Goal: Ask a question

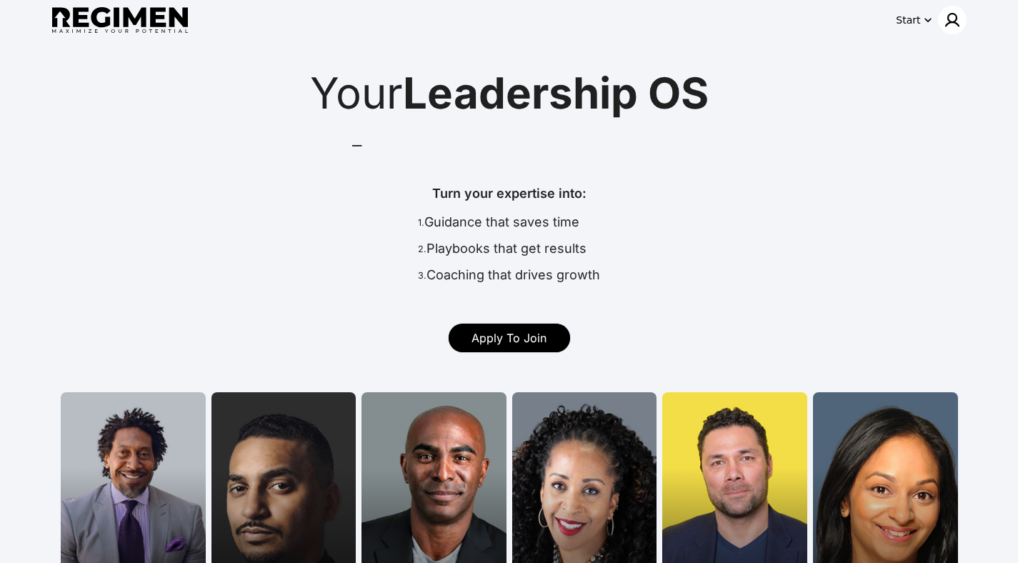
click at [949, 14] on img at bounding box center [952, 19] width 17 height 17
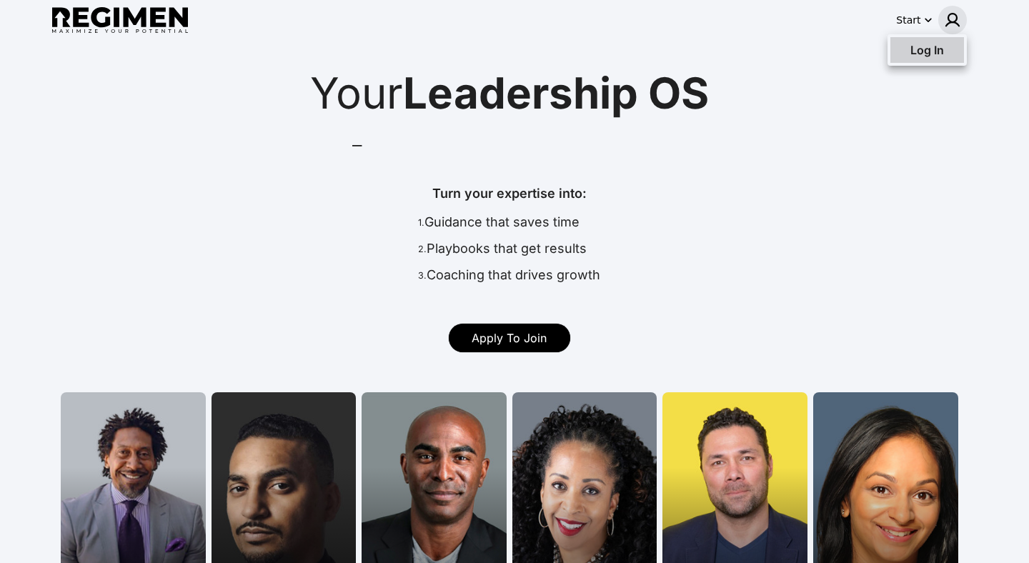
click at [939, 45] on span "Log In" at bounding box center [927, 50] width 34 height 14
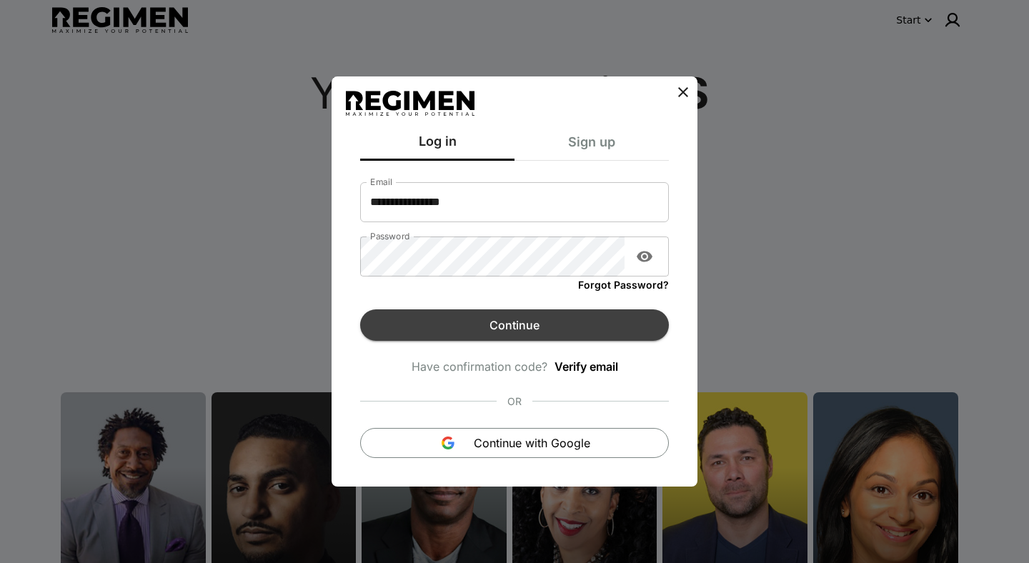
click at [511, 326] on button "Continue" at bounding box center [514, 324] width 309 height 31
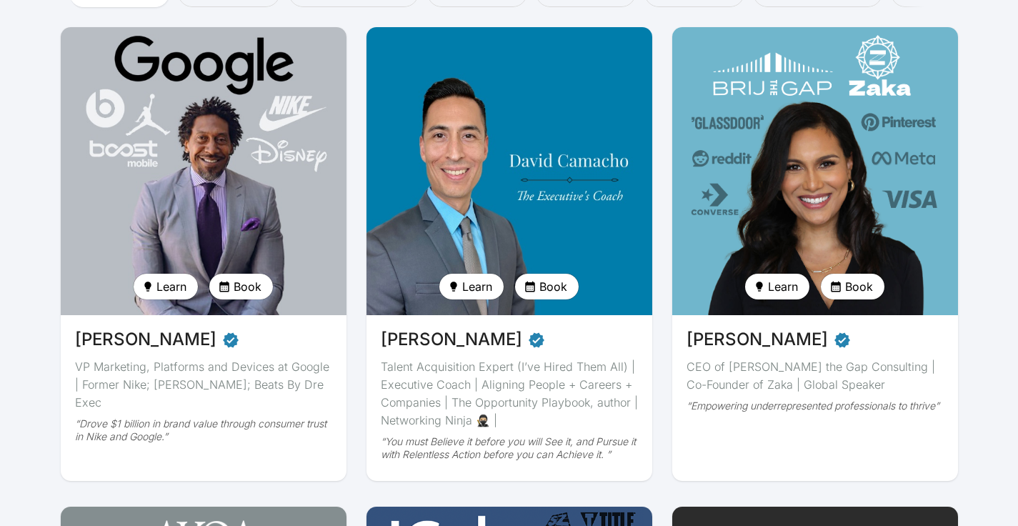
scroll to position [81, 0]
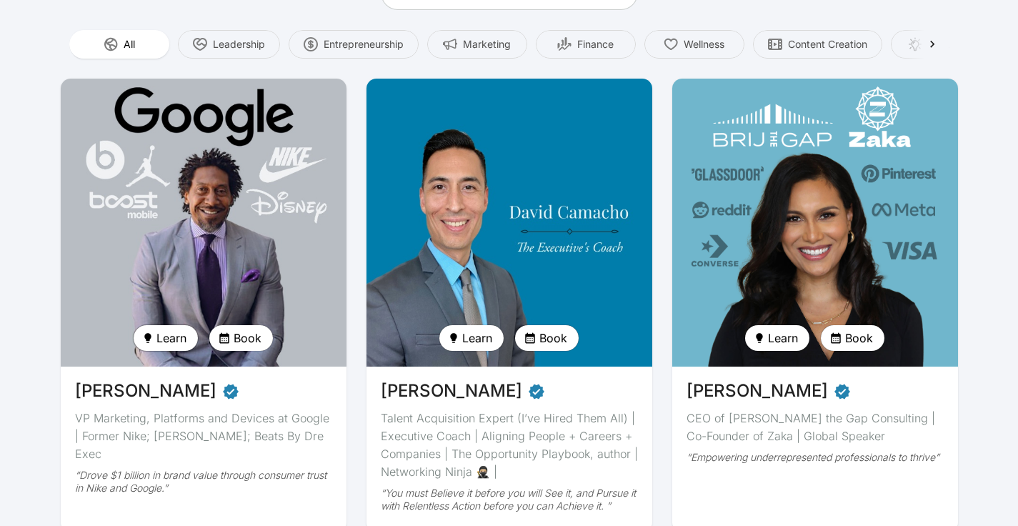
click at [179, 336] on span "Learn" at bounding box center [171, 337] width 30 height 17
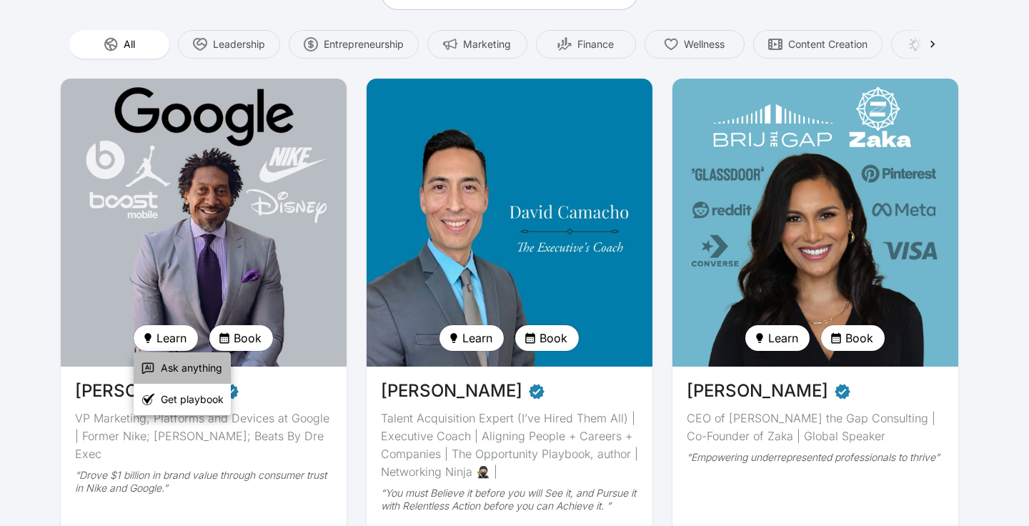
click at [178, 369] on span "Ask anything" at bounding box center [191, 368] width 61 height 14
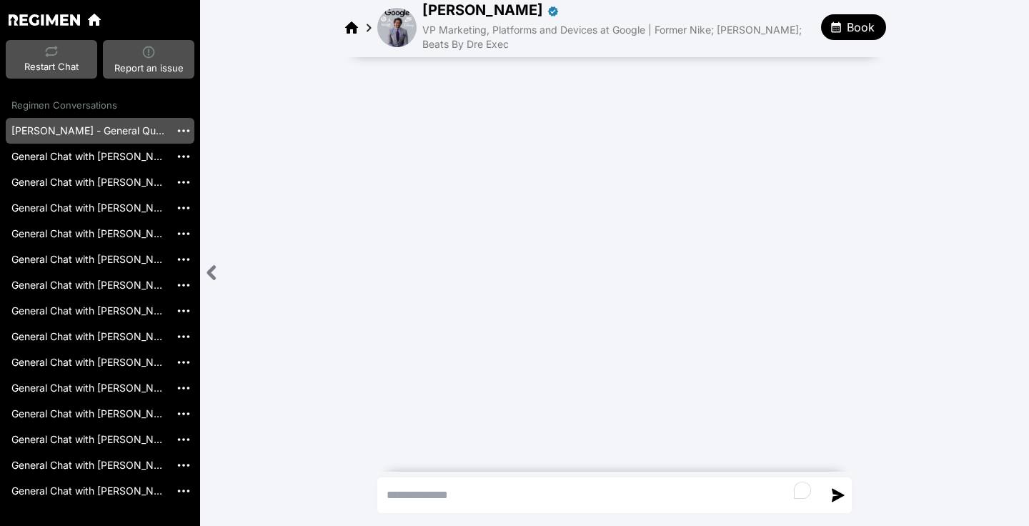
click at [478, 499] on textarea "To enrich screen reader interactions, please activate Accessibility in Grammarl…" at bounding box center [600, 495] width 444 height 34
click at [423, 496] on textarea "To enrich screen reader interactions, please activate Accessibility in Grammarl…" at bounding box center [600, 495] width 444 height 34
click at [46, 149] on link "General Chat with [PERSON_NAME] [20250821_165309]" at bounding box center [88, 157] width 164 height 26
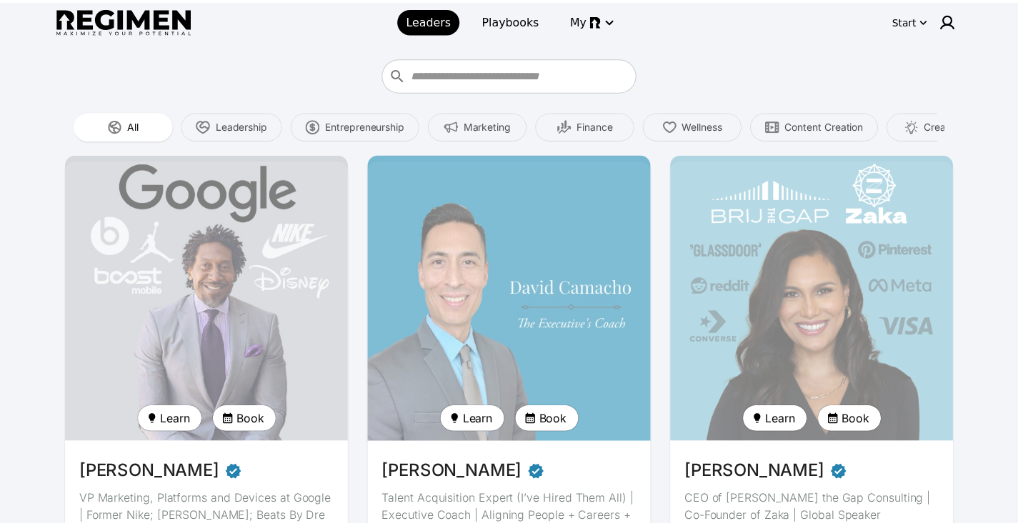
scroll to position [81, 0]
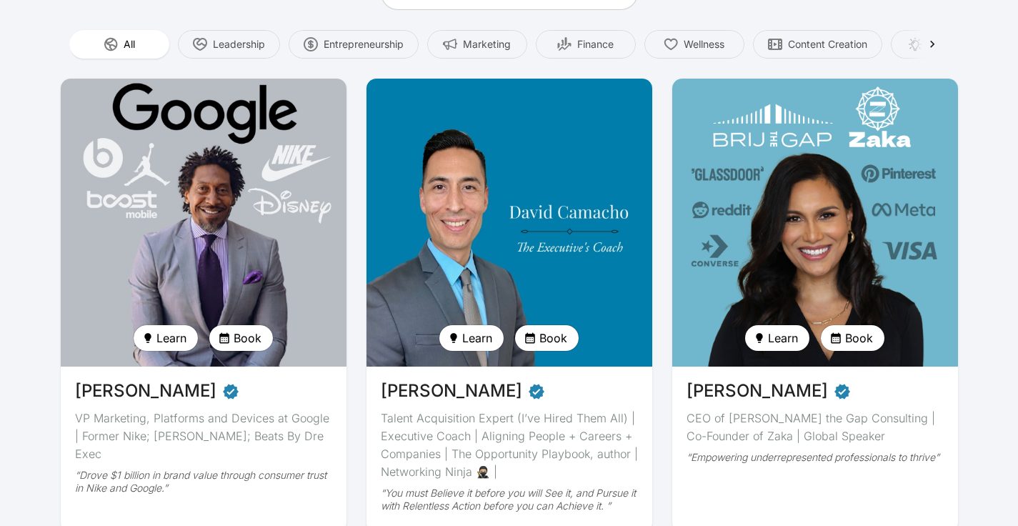
click at [185, 271] on img at bounding box center [203, 222] width 294 height 296
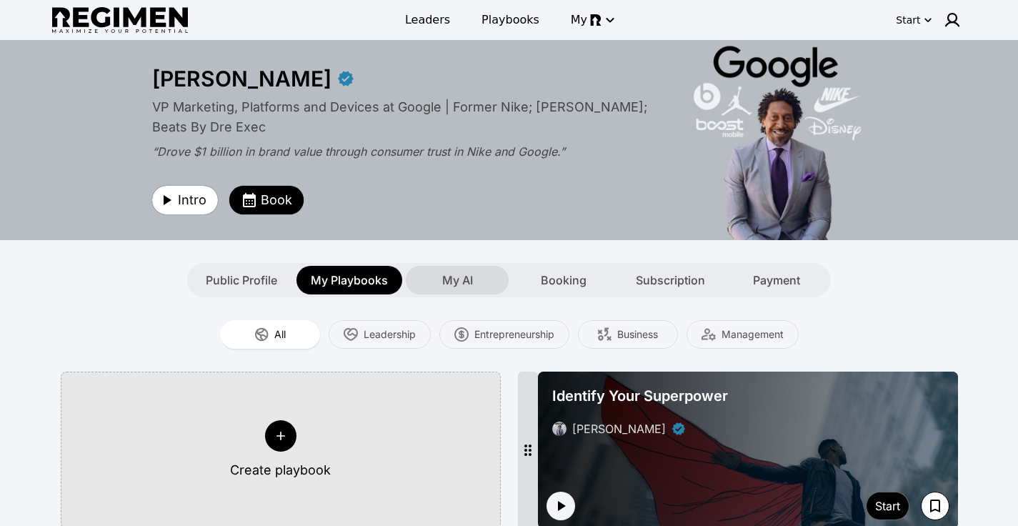
click at [454, 274] on span "My AI" at bounding box center [457, 279] width 31 height 17
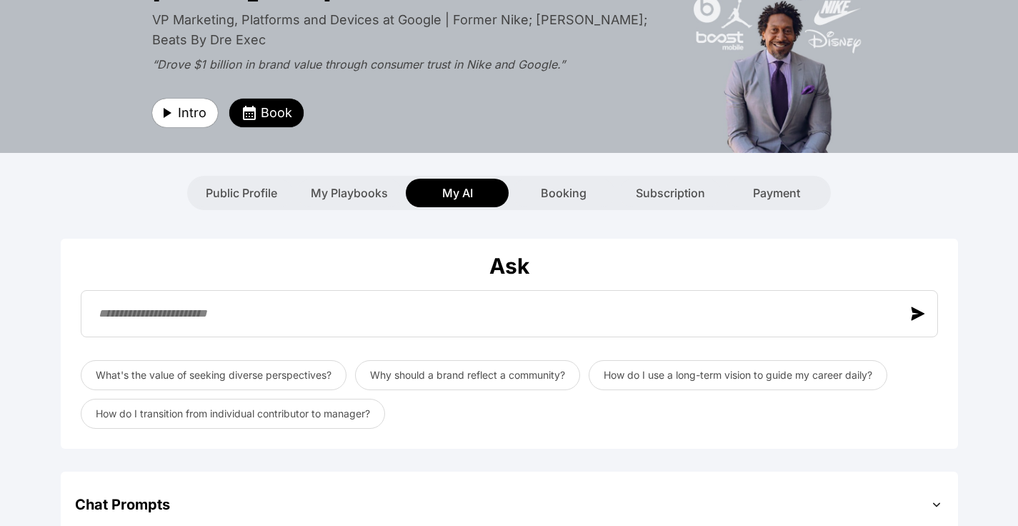
scroll to position [99, 0]
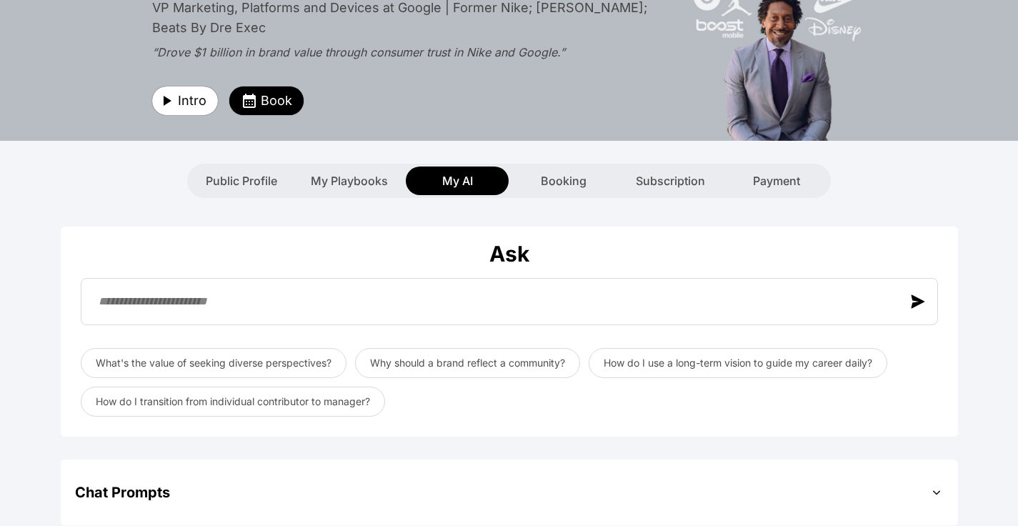
click at [436, 274] on div "What's the value of seeking diverse perspectives? Why should a brand reflect a …" at bounding box center [509, 347] width 869 height 150
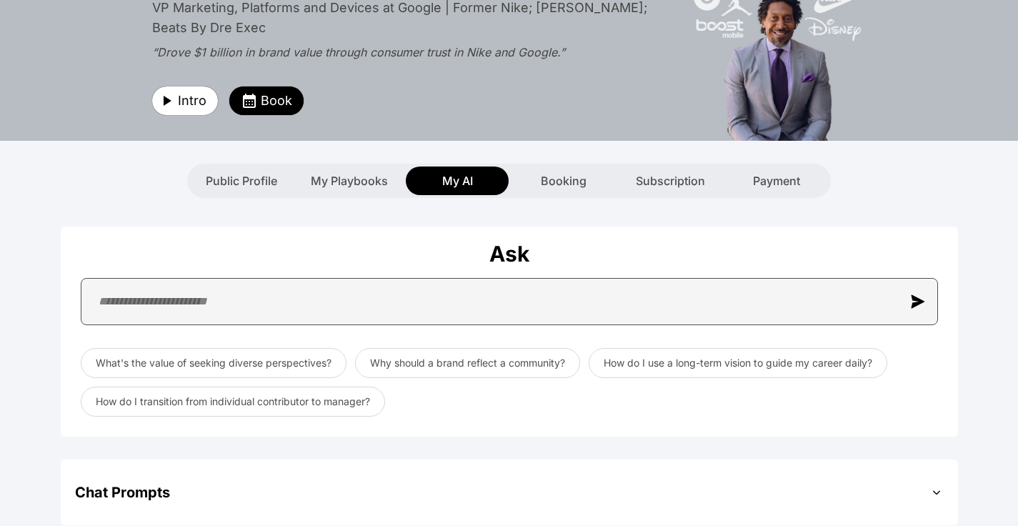
click at [415, 286] on input "text" at bounding box center [509, 301] width 857 height 47
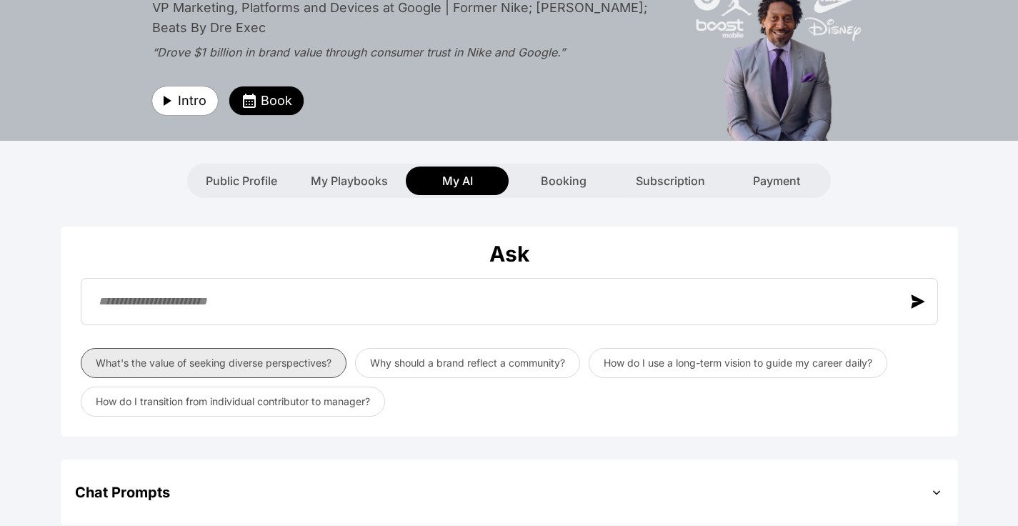
click at [291, 367] on button "What's the value of seeking diverse perspectives?" at bounding box center [214, 363] width 266 height 30
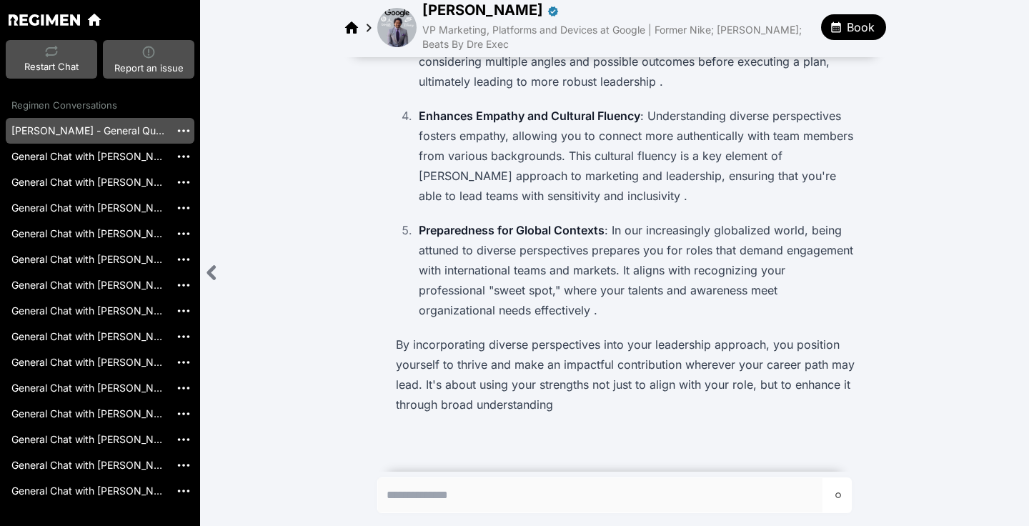
scroll to position [441, 0]
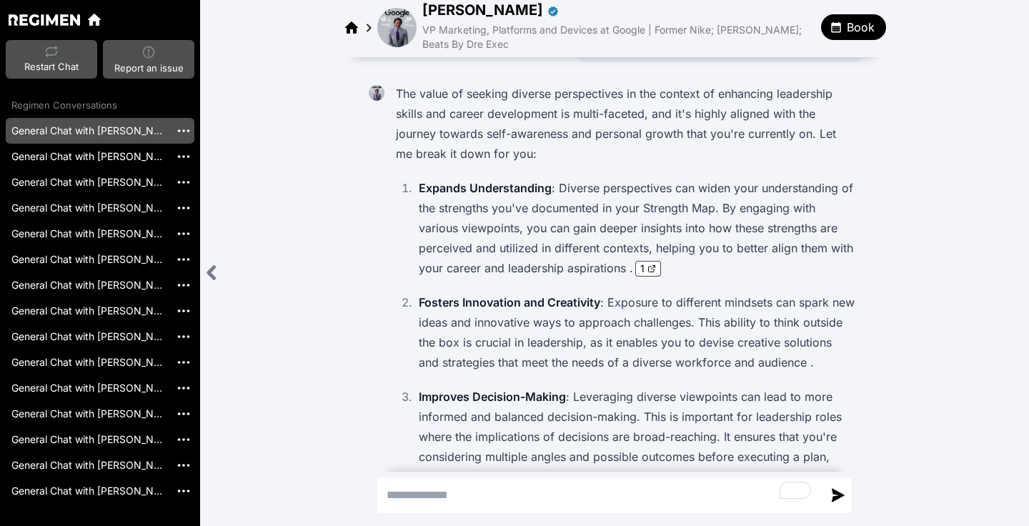
scroll to position [85, 0]
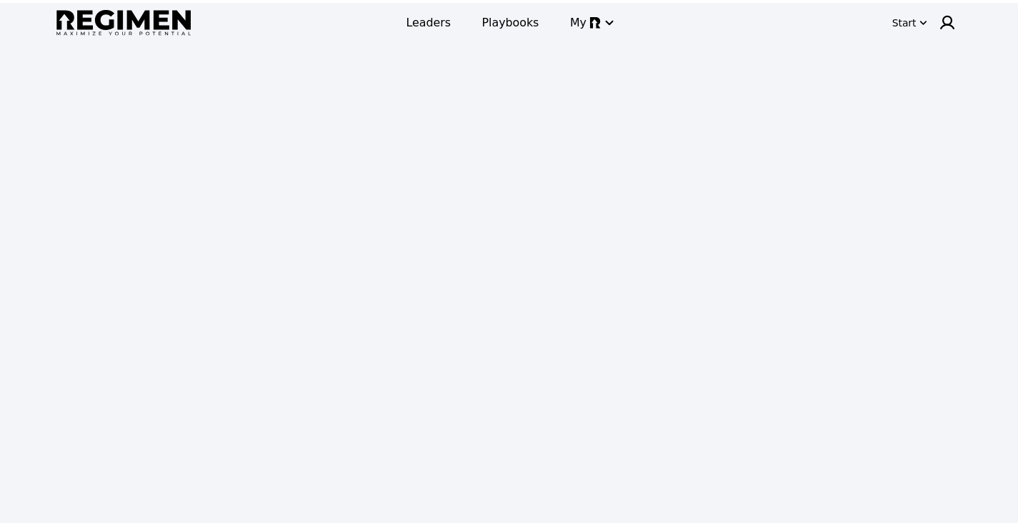
scroll to position [99, 0]
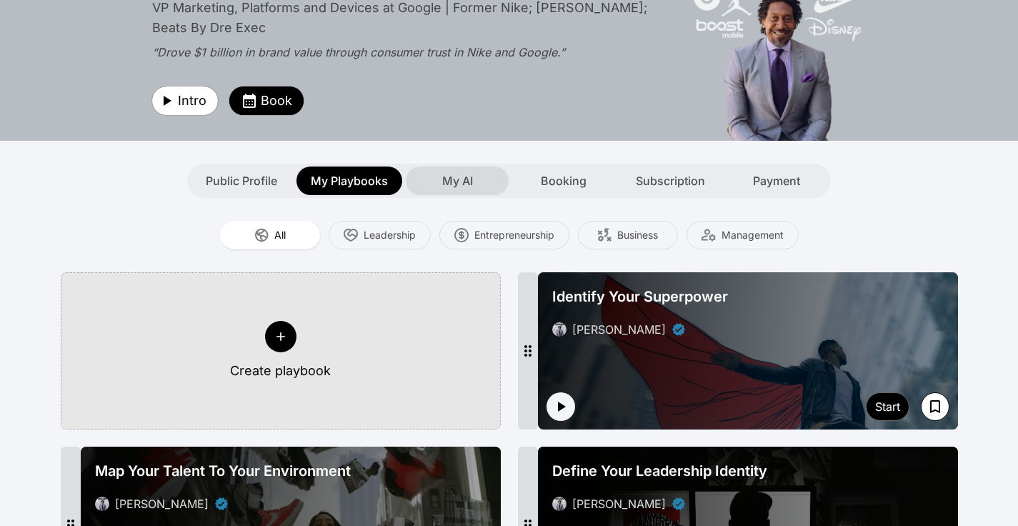
type textarea "**********"
click at [448, 174] on span "My AI" at bounding box center [457, 180] width 31 height 17
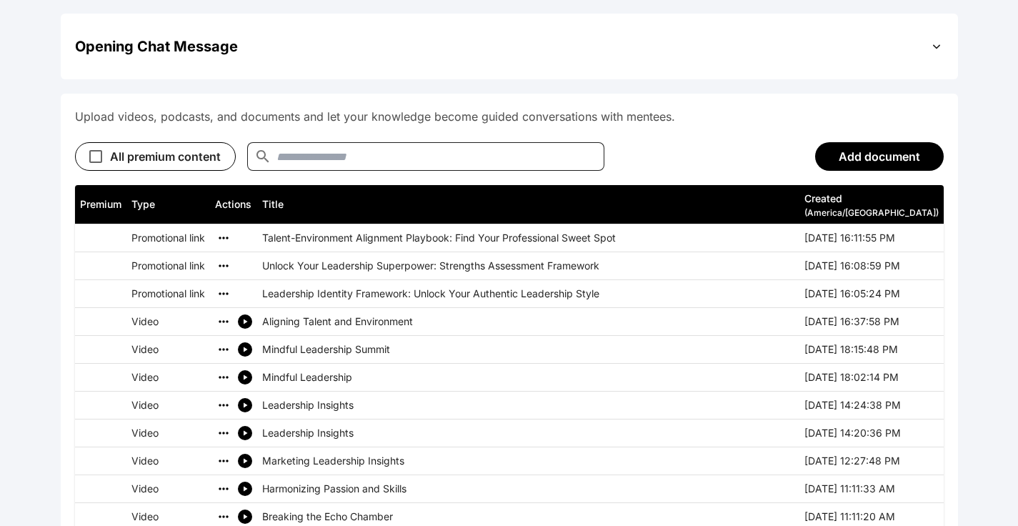
scroll to position [0, 0]
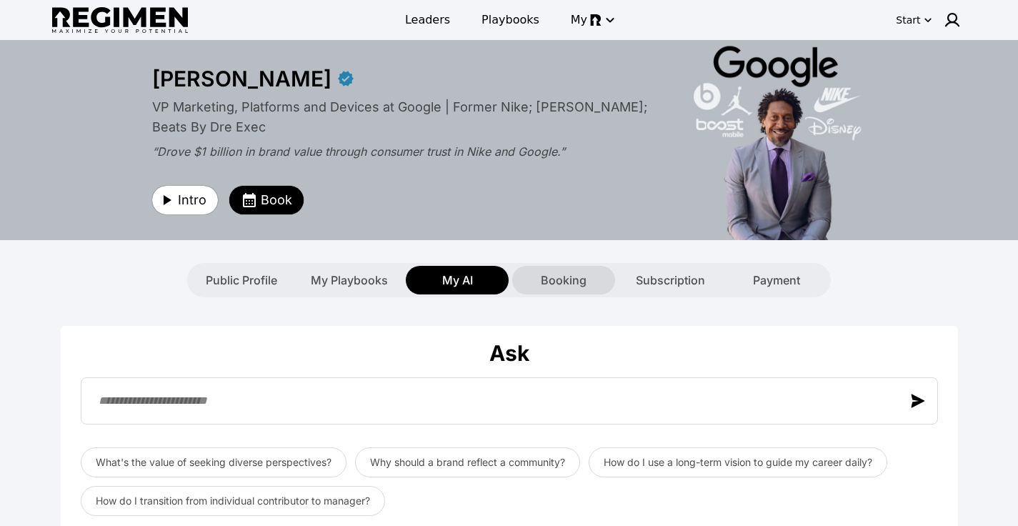
click at [549, 281] on span "Booking" at bounding box center [564, 279] width 46 height 17
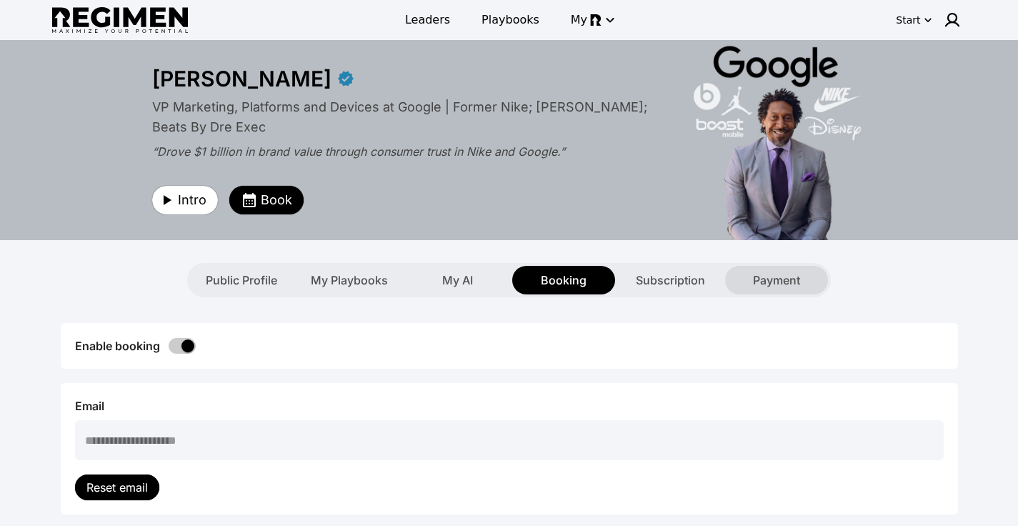
click at [756, 273] on span "Payment" at bounding box center [776, 279] width 47 height 17
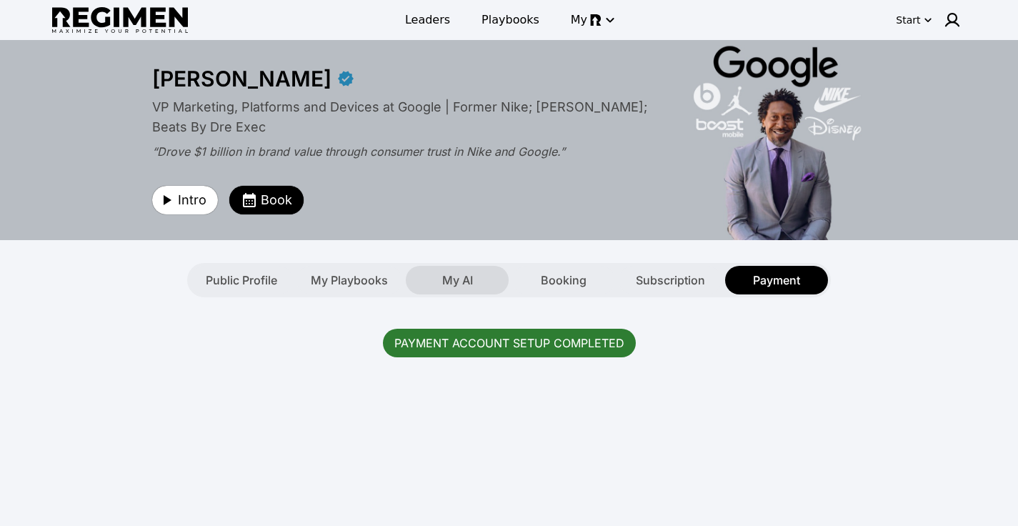
click at [461, 277] on span "My AI" at bounding box center [457, 279] width 31 height 17
